Goal: Transaction & Acquisition: Purchase product/service

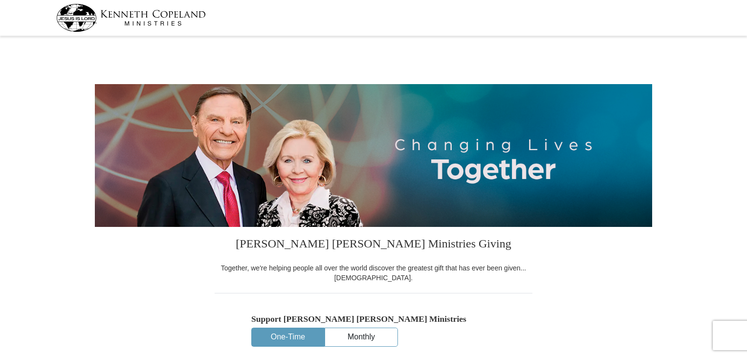
select select "OK"
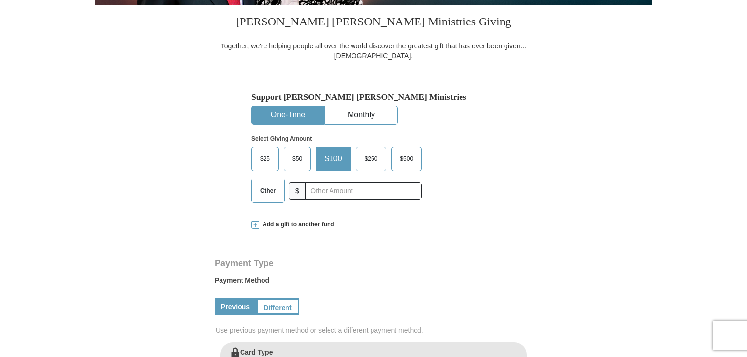
scroll to position [244, 0]
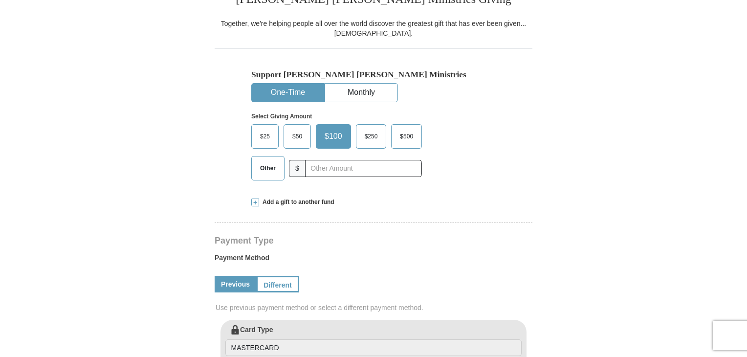
click at [290, 201] on span "Add a gift to another fund" at bounding box center [296, 202] width 75 height 8
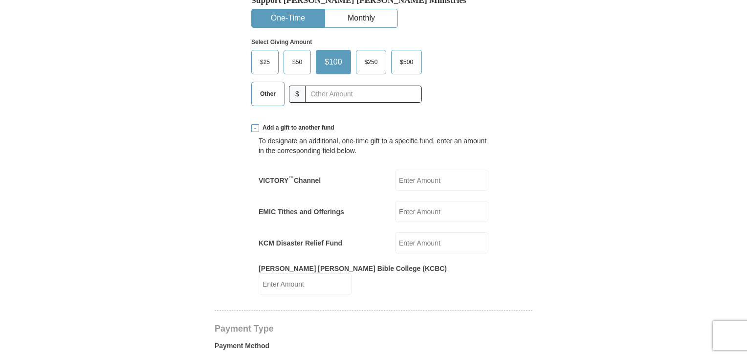
scroll to position [342, 0]
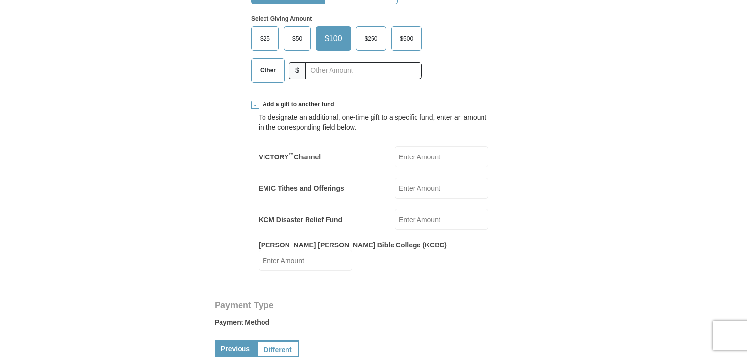
click at [420, 187] on input "EMIC Tithes and Offerings" at bounding box center [441, 188] width 93 height 21
type input "75.00"
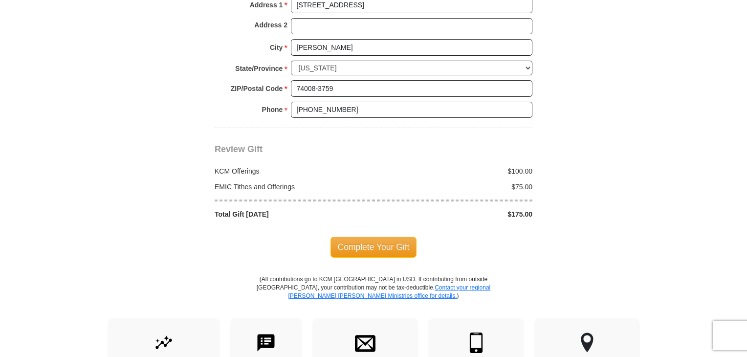
scroll to position [978, 0]
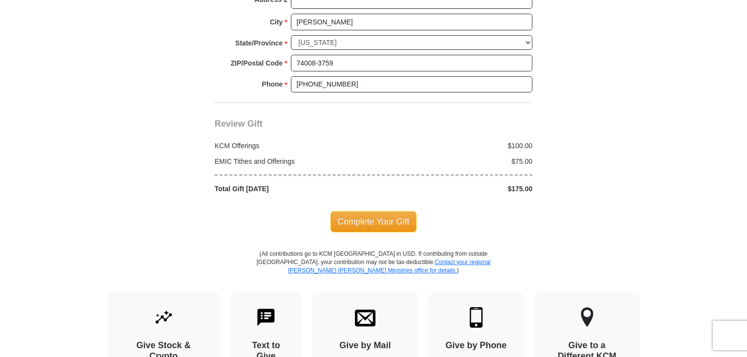
click at [385, 211] on span "Complete Your Gift" at bounding box center [374, 221] width 87 height 21
